Goal: Task Accomplishment & Management: Use online tool/utility

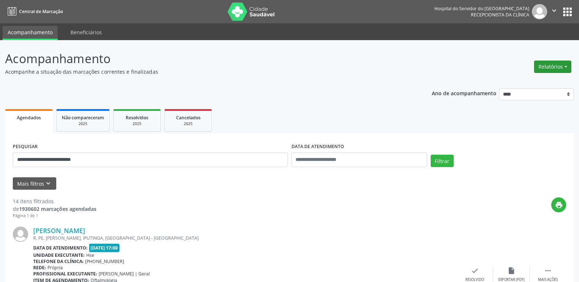
click at [548, 67] on button "Relatórios" at bounding box center [552, 67] width 37 height 12
click at [527, 82] on link "Agendamentos" at bounding box center [532, 82] width 79 height 10
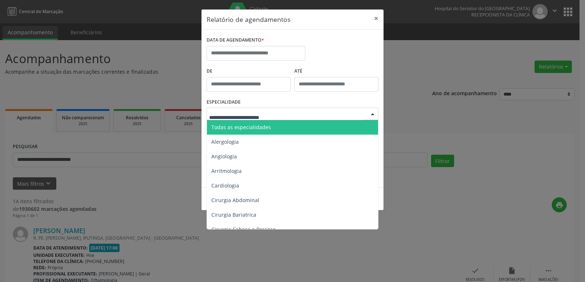
click at [373, 115] on div at bounding box center [372, 114] width 11 height 12
click at [232, 128] on span "Todas as especialidades" at bounding box center [241, 127] width 60 height 7
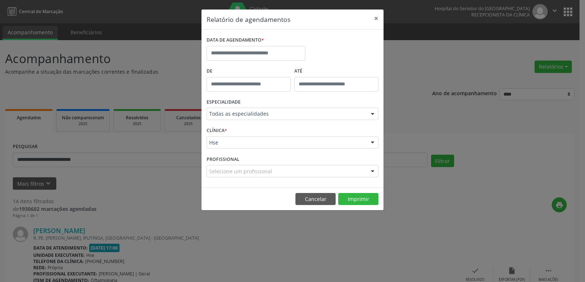
click at [373, 143] on div at bounding box center [372, 143] width 11 height 12
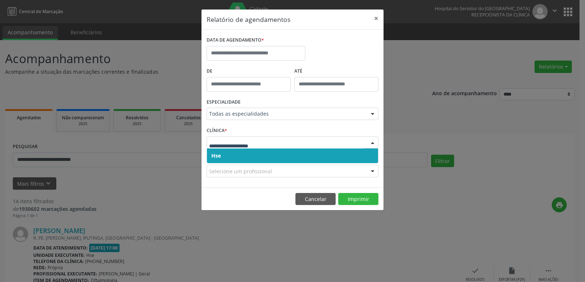
click at [251, 158] on span "Hse" at bounding box center [292, 156] width 171 height 15
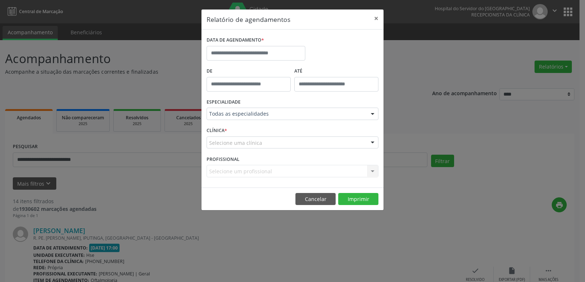
click at [374, 141] on div at bounding box center [372, 143] width 11 height 12
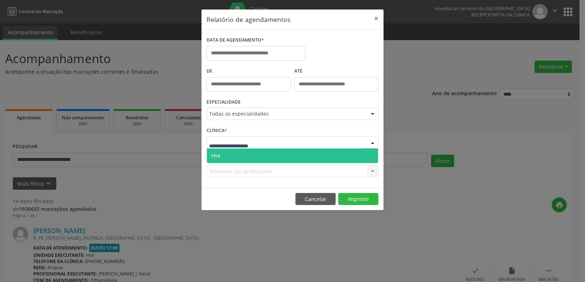
click at [239, 155] on span "Hse" at bounding box center [292, 156] width 171 height 15
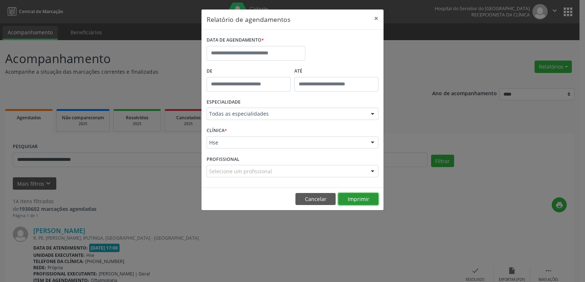
click at [355, 200] on button "Imprimir" at bounding box center [358, 199] width 40 height 12
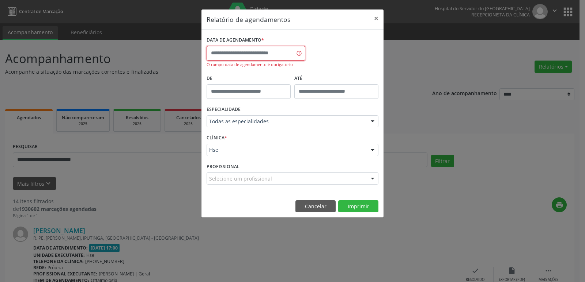
click at [253, 56] on input "text" at bounding box center [255, 53] width 99 height 15
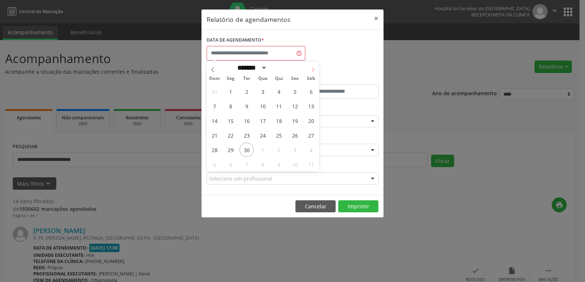
click at [314, 68] on icon at bounding box center [312, 69] width 5 height 5
select select "*"
click at [230, 108] on span "6" at bounding box center [230, 106] width 14 height 14
type input "**********"
drag, startPoint x: 230, startPoint y: 108, endPoint x: 297, endPoint y: 107, distance: 66.5
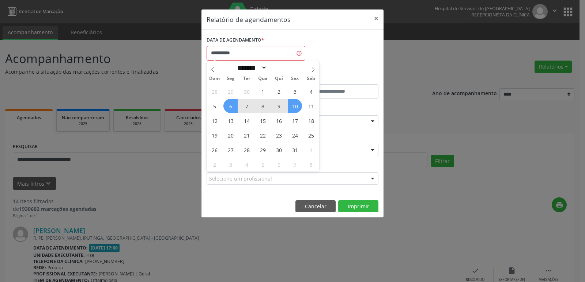
click at [297, 107] on div "28 29 30 1 2 3 4 5 6 7 8 9 10 11 12 13 14 15 16 17 18 19 20 21 22 23 24 25 26 2…" at bounding box center [262, 128] width 113 height 88
click at [297, 107] on span "10" at bounding box center [295, 106] width 14 height 14
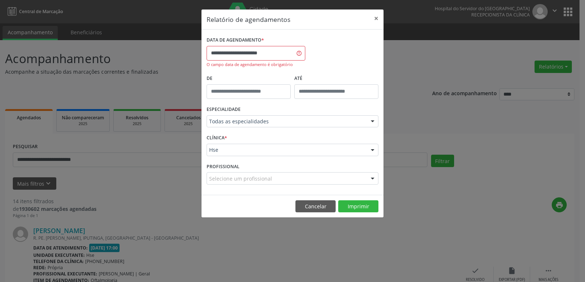
click at [373, 121] on div at bounding box center [372, 122] width 11 height 12
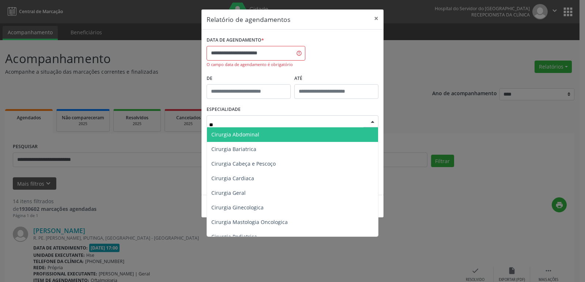
type input "***"
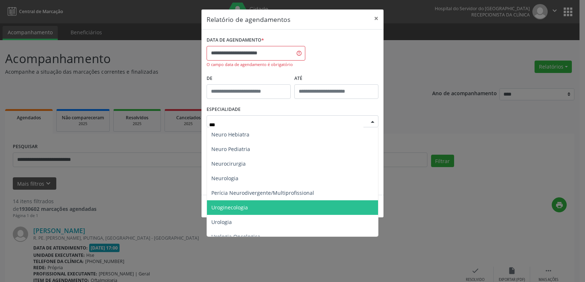
click at [232, 209] on span "Uroginecologia" at bounding box center [229, 207] width 37 height 7
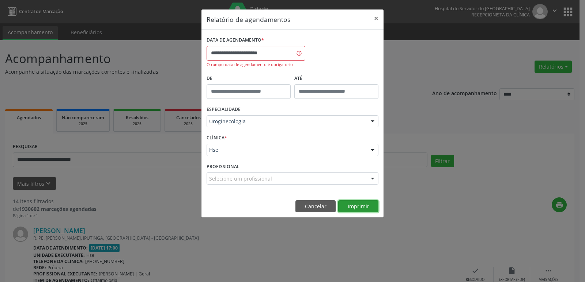
click at [355, 208] on button "Imprimir" at bounding box center [358, 207] width 40 height 12
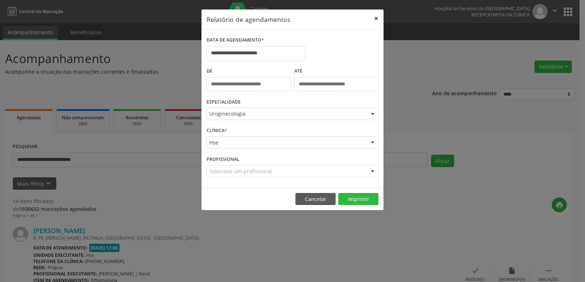
click at [375, 17] on button "×" at bounding box center [376, 19] width 15 height 18
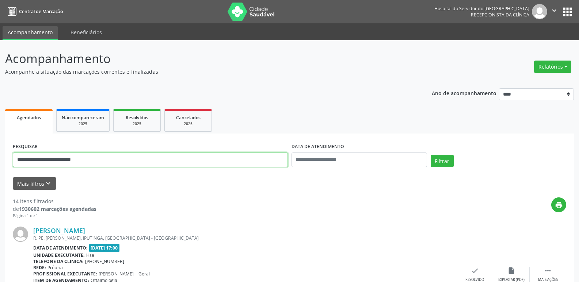
click at [103, 162] on input "**********" at bounding box center [150, 160] width 275 height 15
paste input "text"
type input "**********"
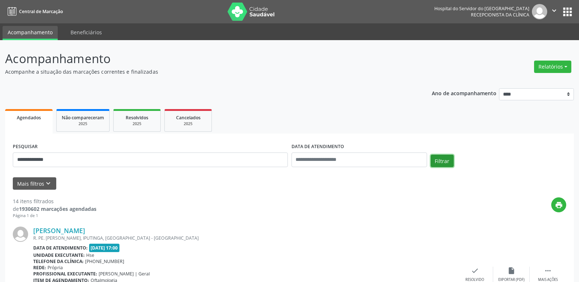
click at [441, 160] on button "Filtrar" at bounding box center [442, 161] width 23 height 12
click at [85, 228] on link "[PERSON_NAME]" at bounding box center [59, 231] width 52 height 8
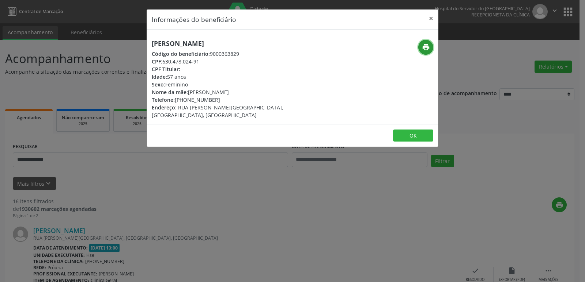
click at [428, 45] on icon "print" at bounding box center [426, 47] width 8 height 8
click at [431, 19] on button "×" at bounding box center [431, 19] width 15 height 18
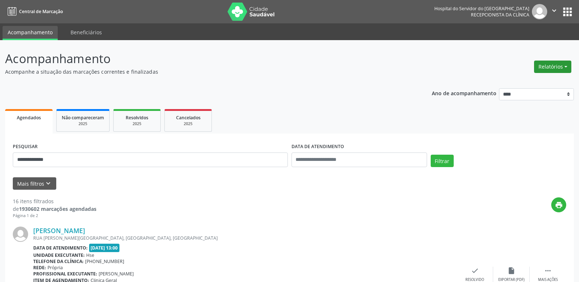
click at [563, 67] on button "Relatórios" at bounding box center [552, 67] width 37 height 12
click at [516, 83] on link "Agendamentos" at bounding box center [532, 82] width 79 height 10
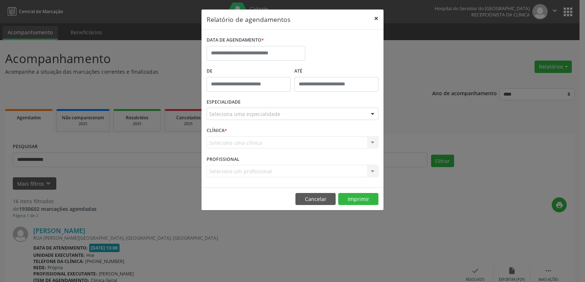
click at [375, 17] on button "×" at bounding box center [376, 19] width 15 height 18
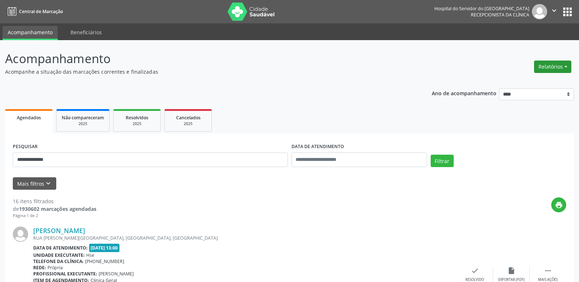
click at [563, 66] on button "Relatórios" at bounding box center [552, 67] width 37 height 12
click at [528, 83] on link "Agendamentos" at bounding box center [532, 82] width 79 height 10
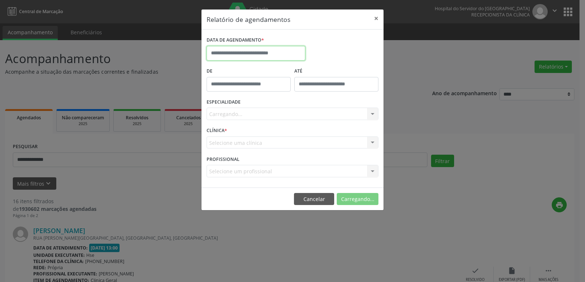
click at [285, 53] on input "text" at bounding box center [255, 53] width 99 height 15
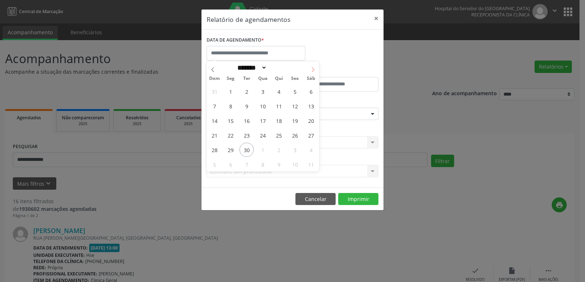
click at [312, 69] on icon at bounding box center [312, 69] width 5 height 5
select select "*"
click at [295, 88] on span "3" at bounding box center [295, 91] width 14 height 14
type input "**********"
click at [295, 88] on span "3" at bounding box center [295, 91] width 14 height 14
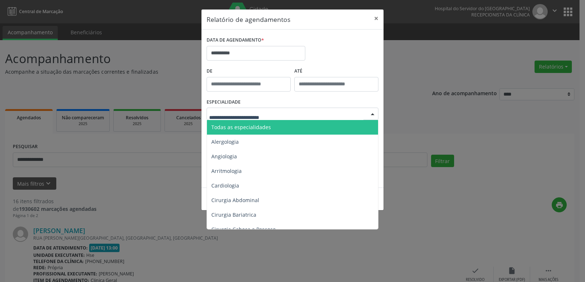
click at [371, 117] on div at bounding box center [372, 114] width 11 height 12
click at [293, 129] on span "Todas as especialidades" at bounding box center [293, 127] width 172 height 15
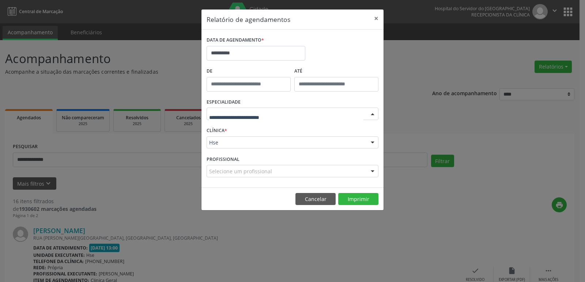
click at [372, 113] on div at bounding box center [372, 114] width 11 height 12
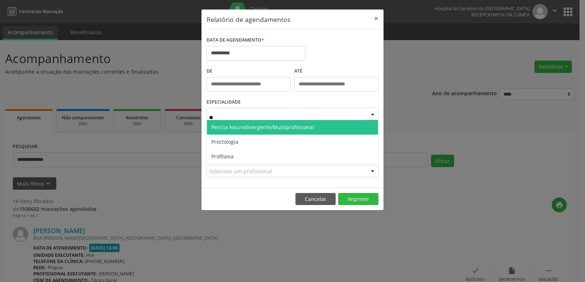
type input "*"
type input "****"
click at [266, 126] on span "Proctologia" at bounding box center [292, 127] width 171 height 15
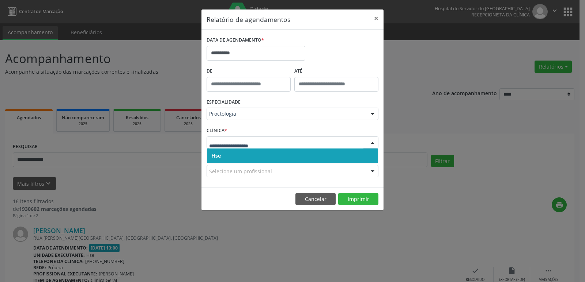
click at [372, 142] on div at bounding box center [372, 143] width 11 height 12
click at [250, 158] on span "Hse" at bounding box center [292, 156] width 171 height 15
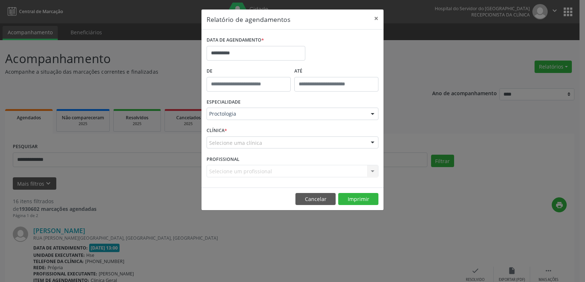
click at [371, 141] on div at bounding box center [372, 143] width 11 height 12
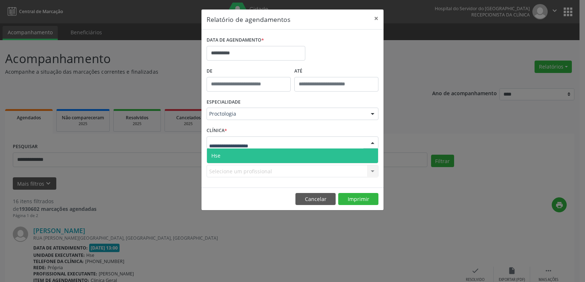
click at [263, 158] on span "Hse" at bounding box center [292, 156] width 171 height 15
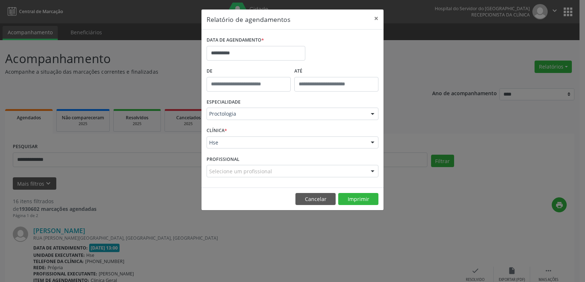
click at [374, 173] on div at bounding box center [372, 172] width 11 height 12
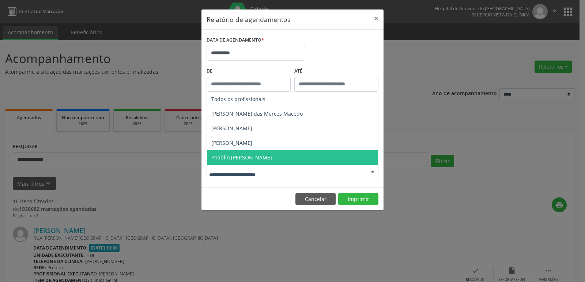
click at [258, 159] on span "Phabllo [PERSON_NAME]" at bounding box center [241, 157] width 61 height 7
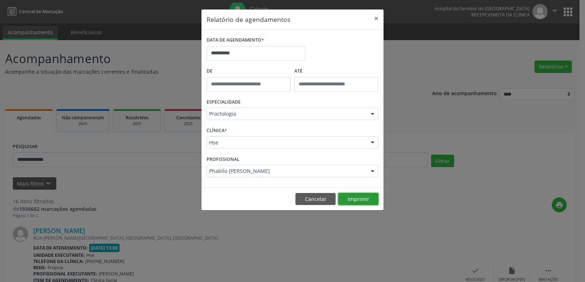
click at [355, 199] on button "Imprimir" at bounding box center [358, 199] width 40 height 12
click at [377, 17] on button "×" at bounding box center [376, 19] width 15 height 18
